Goal: Navigation & Orientation: Understand site structure

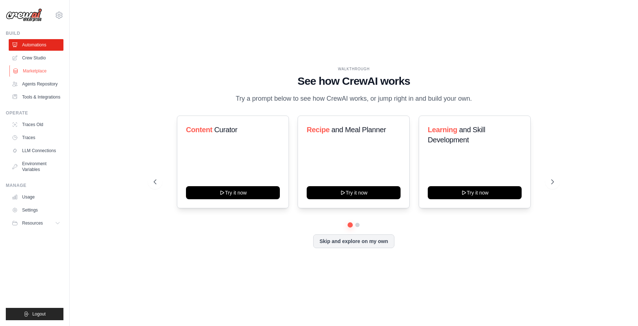
click at [34, 69] on link "Marketplace" at bounding box center [36, 71] width 55 height 12
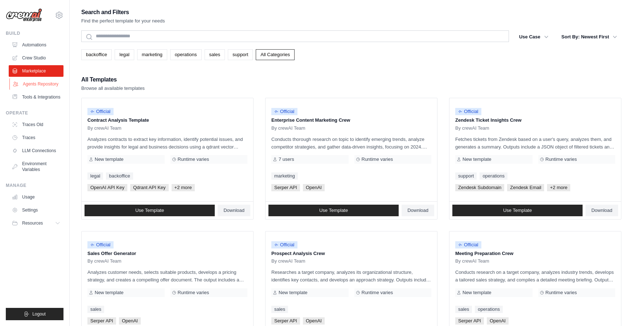
click at [33, 83] on link "Agents Repository" at bounding box center [36, 84] width 55 height 12
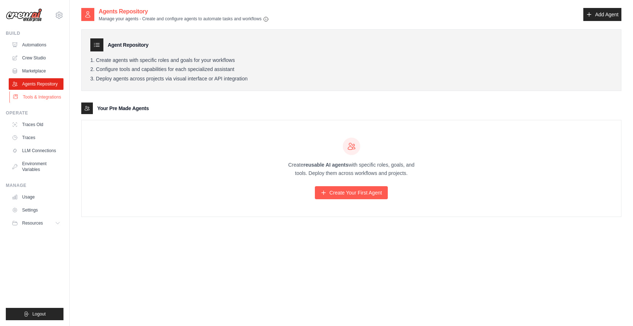
click at [46, 98] on link "Tools & Integrations" at bounding box center [36, 97] width 55 height 12
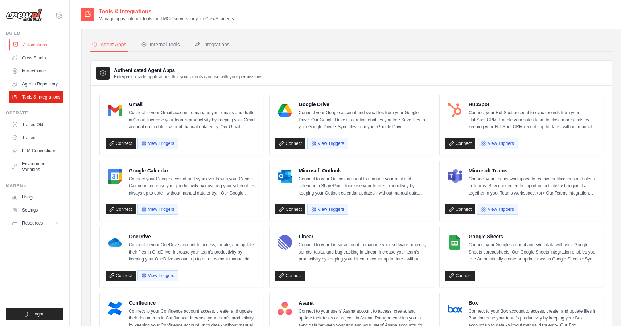
click at [28, 45] on link "Automations" at bounding box center [36, 45] width 55 height 12
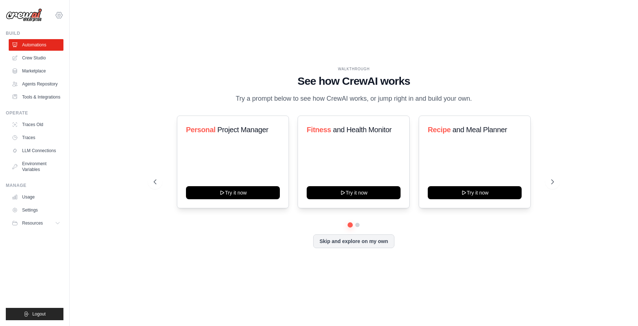
click at [59, 14] on icon at bounding box center [59, 15] width 2 height 2
click at [72, 47] on span "Settings" at bounding box center [89, 44] width 57 height 7
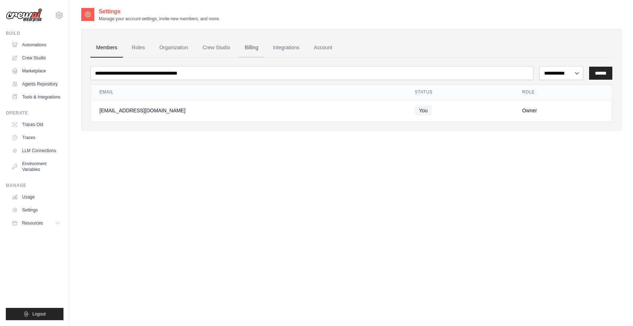
click at [252, 47] on link "Billing" at bounding box center [251, 48] width 25 height 20
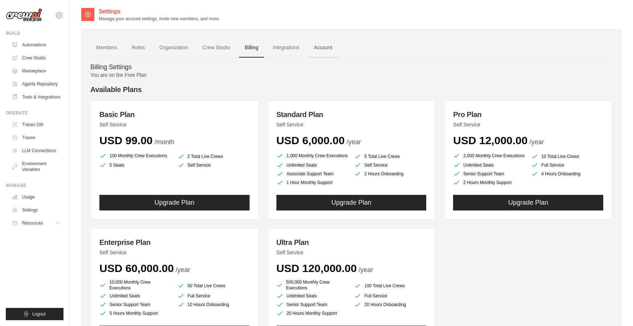
click at [331, 49] on link "Account" at bounding box center [323, 48] width 30 height 20
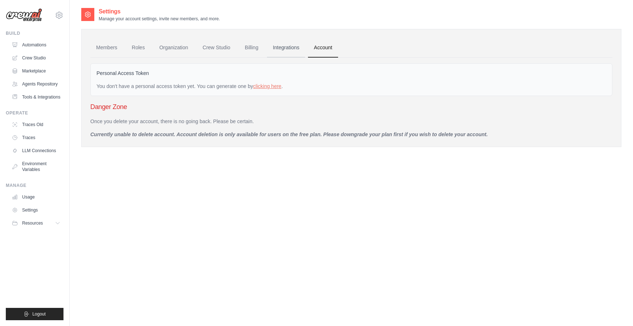
click at [294, 49] on link "Integrations" at bounding box center [286, 48] width 38 height 20
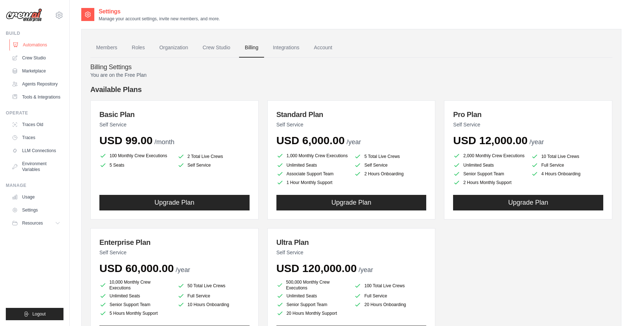
click at [33, 43] on link "Automations" at bounding box center [36, 45] width 55 height 12
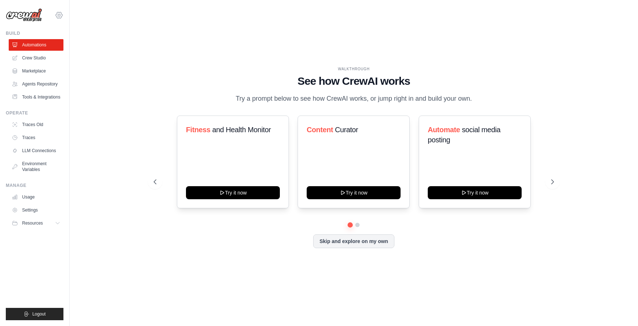
click at [59, 14] on icon at bounding box center [59, 15] width 2 height 2
click at [95, 44] on span "Settings" at bounding box center [89, 44] width 57 height 7
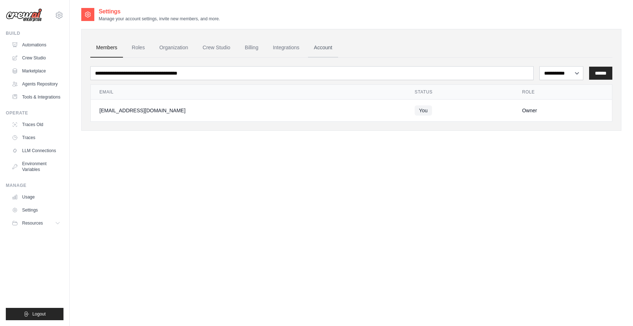
click at [325, 47] on link "Account" at bounding box center [323, 48] width 30 height 20
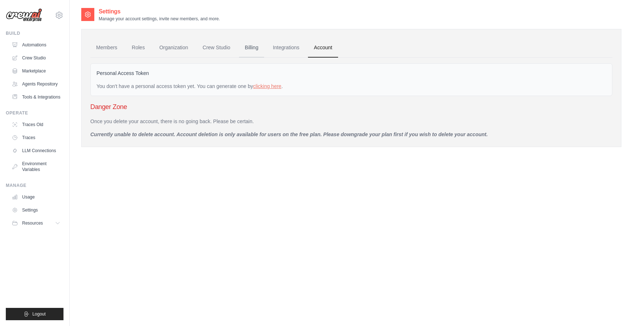
click at [254, 47] on link "Billing" at bounding box center [251, 48] width 25 height 20
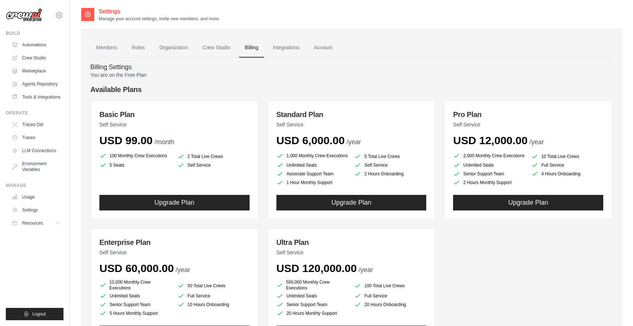
click at [218, 47] on link "Crew Studio" at bounding box center [216, 48] width 39 height 20
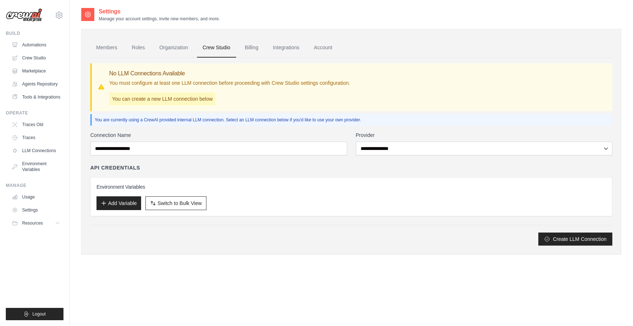
click at [181, 49] on link "Organization" at bounding box center [173, 48] width 40 height 20
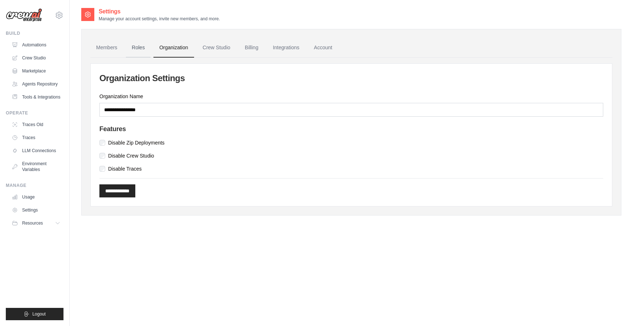
click at [140, 49] on link "Roles" at bounding box center [138, 48] width 25 height 20
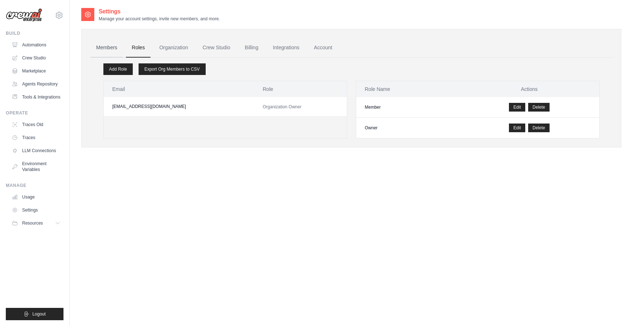
click at [105, 49] on link "Members" at bounding box center [106, 48] width 33 height 20
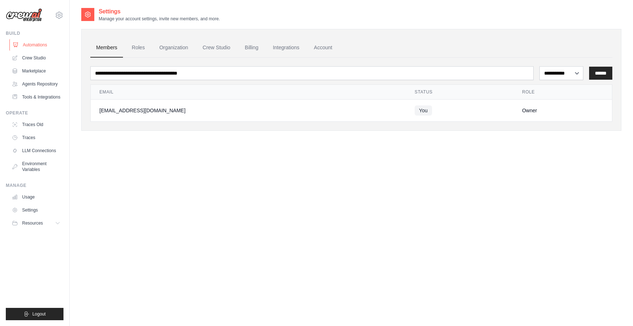
click at [41, 43] on link "Automations" at bounding box center [36, 45] width 55 height 12
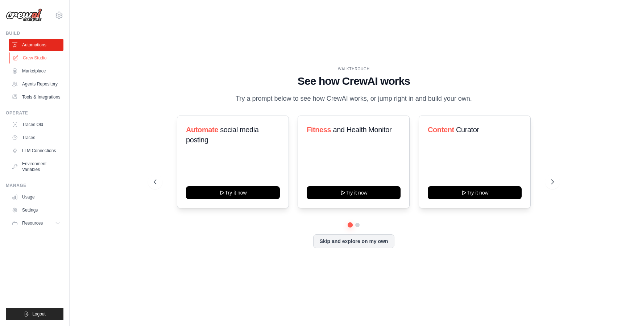
click at [40, 59] on link "Crew Studio" at bounding box center [36, 58] width 55 height 12
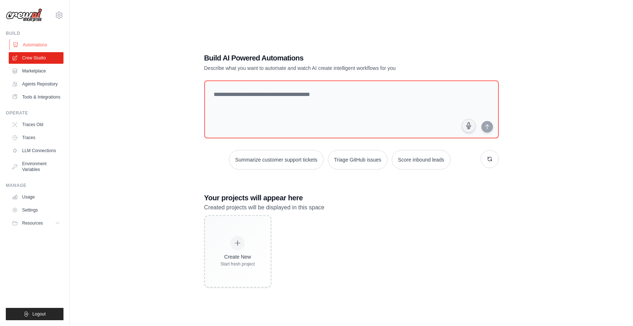
click at [32, 46] on link "Automations" at bounding box center [36, 45] width 55 height 12
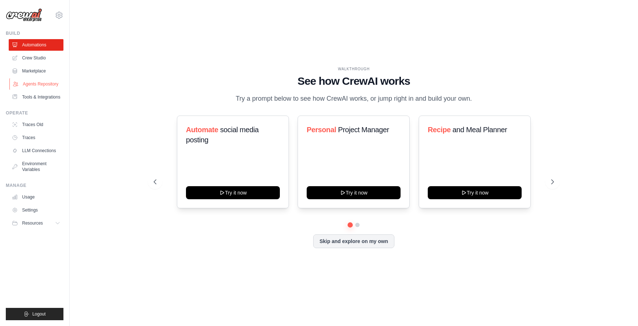
click at [34, 85] on link "Agents Repository" at bounding box center [36, 84] width 55 height 12
